Goal: Check status: Check status

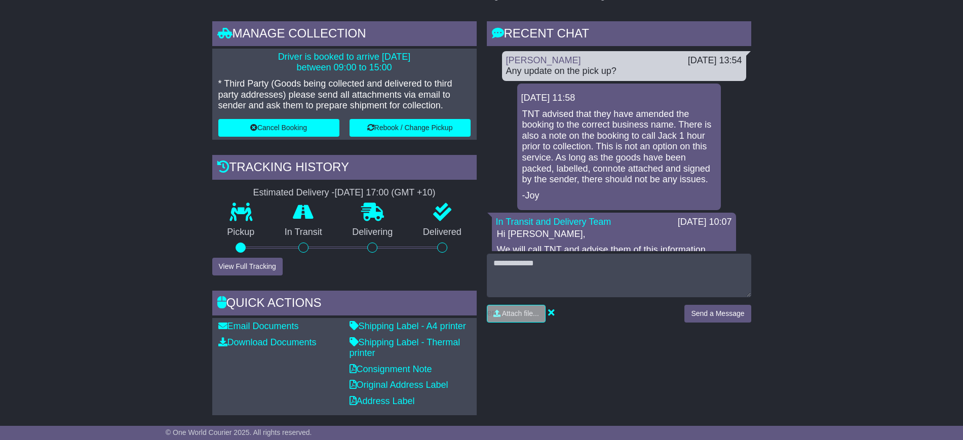
scroll to position [223, 0]
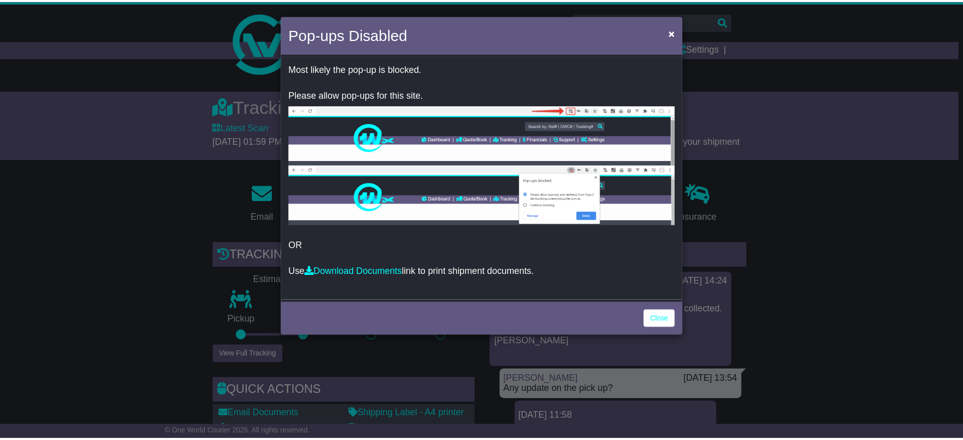
scroll to position [218, 0]
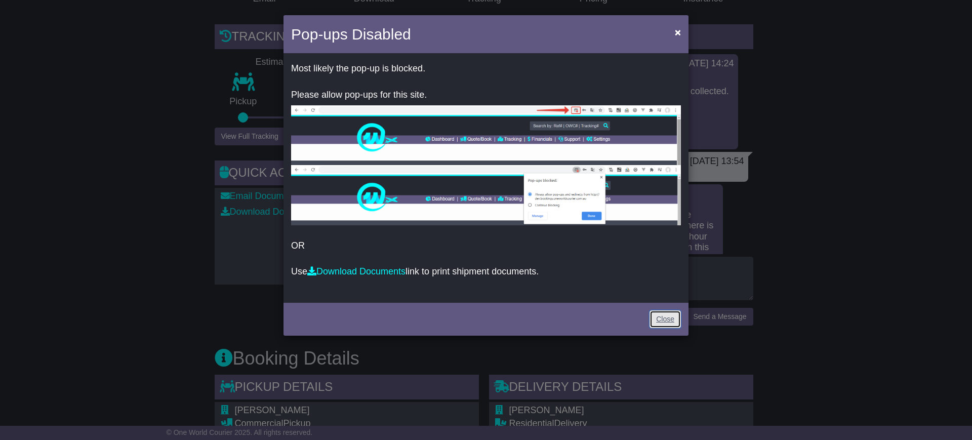
click at [665, 314] on link "Close" at bounding box center [665, 319] width 31 height 18
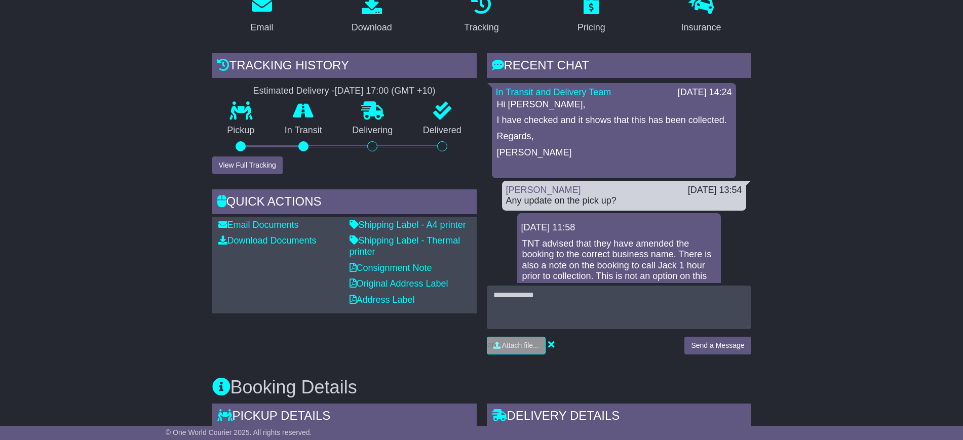
scroll to position [190, 0]
